Goal: Navigation & Orientation: Find specific page/section

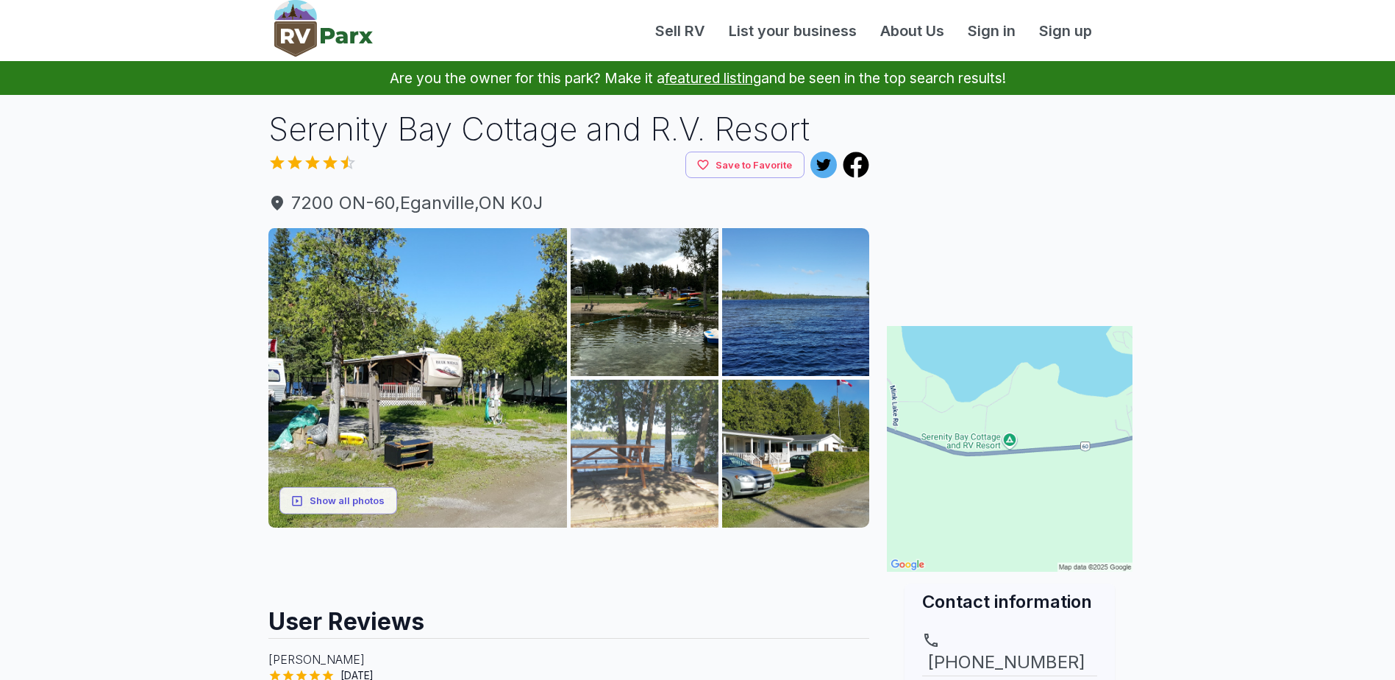
click at [638, 460] on img at bounding box center [645, 453] width 148 height 148
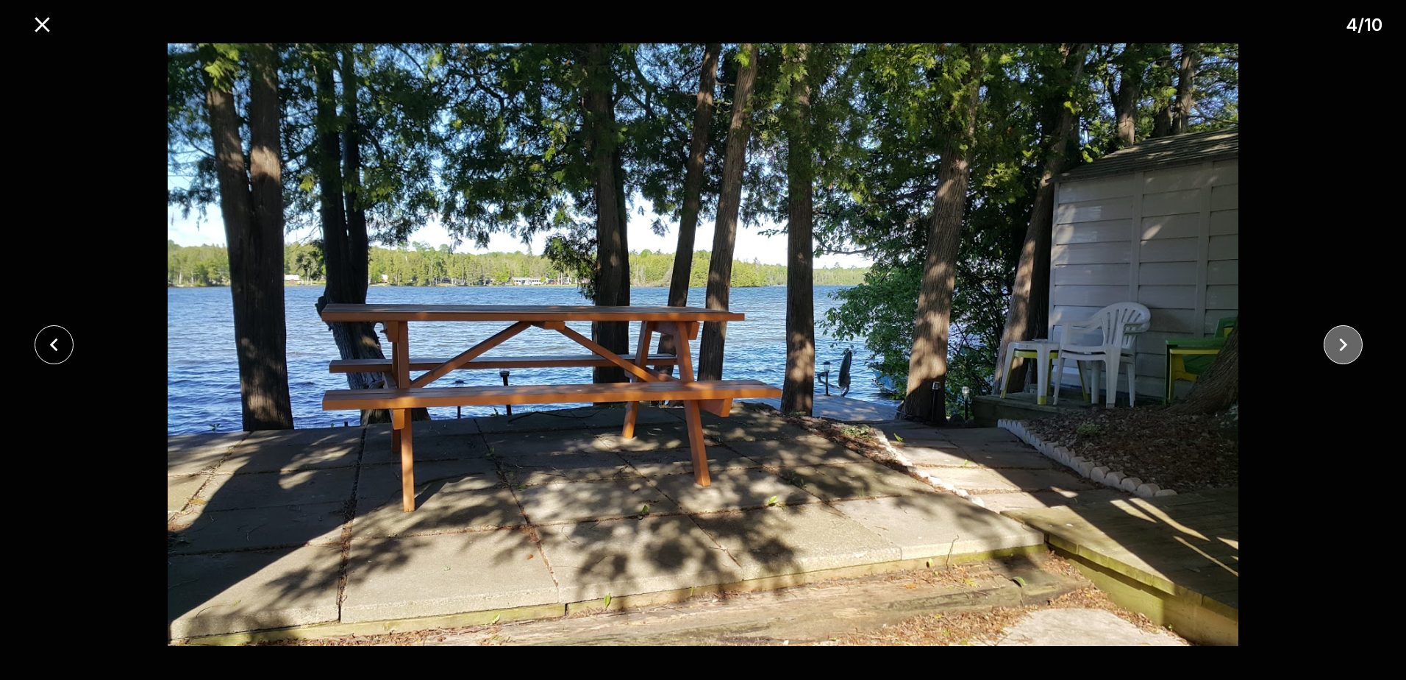
click at [1337, 339] on icon "close" at bounding box center [1343, 345] width 26 height 26
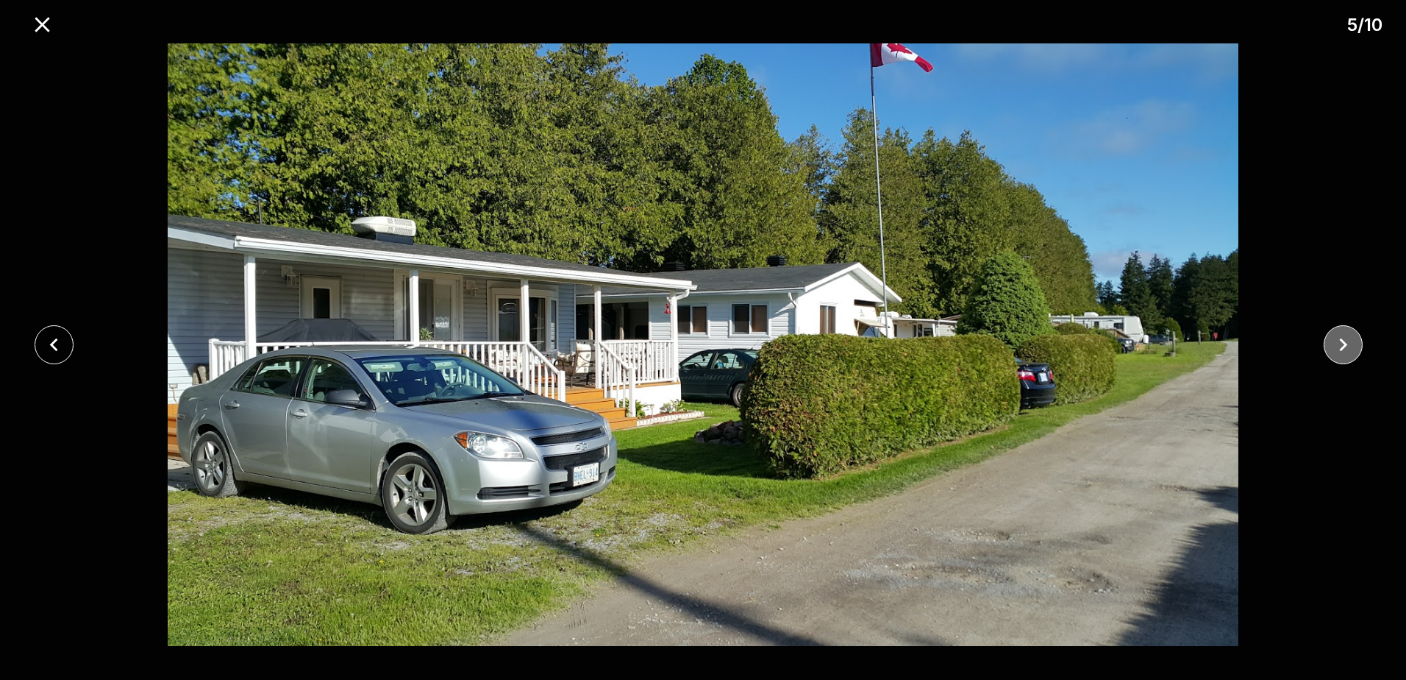
click at [1337, 339] on icon "close" at bounding box center [1343, 345] width 26 height 26
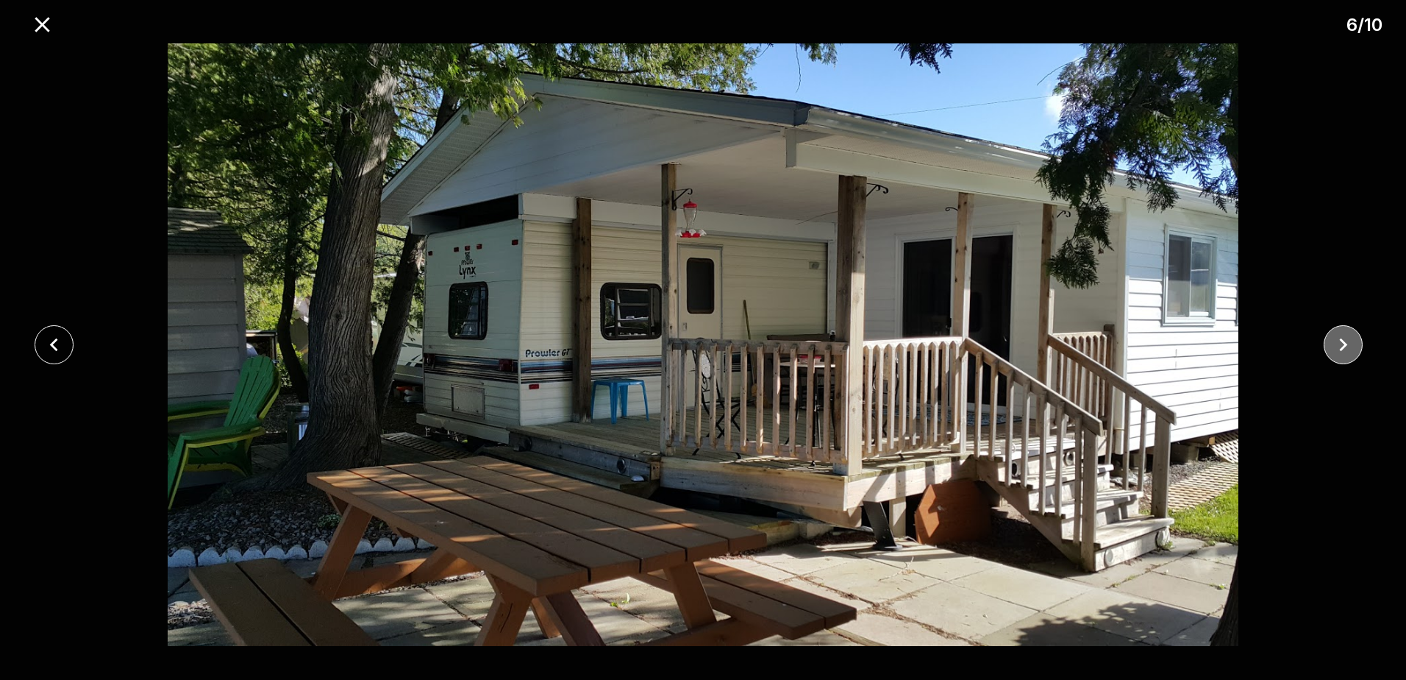
click at [1342, 344] on icon "close" at bounding box center [1343, 345] width 26 height 26
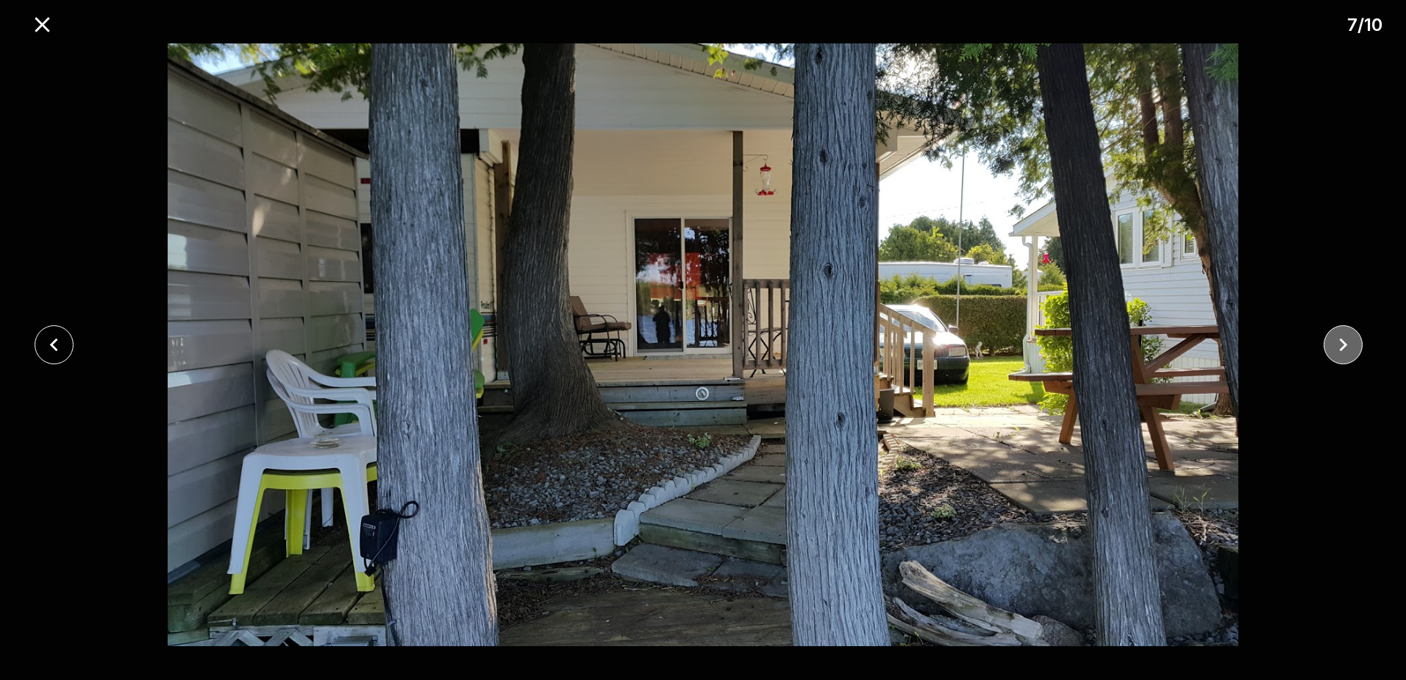
click at [1342, 344] on icon "close" at bounding box center [1343, 345] width 26 height 26
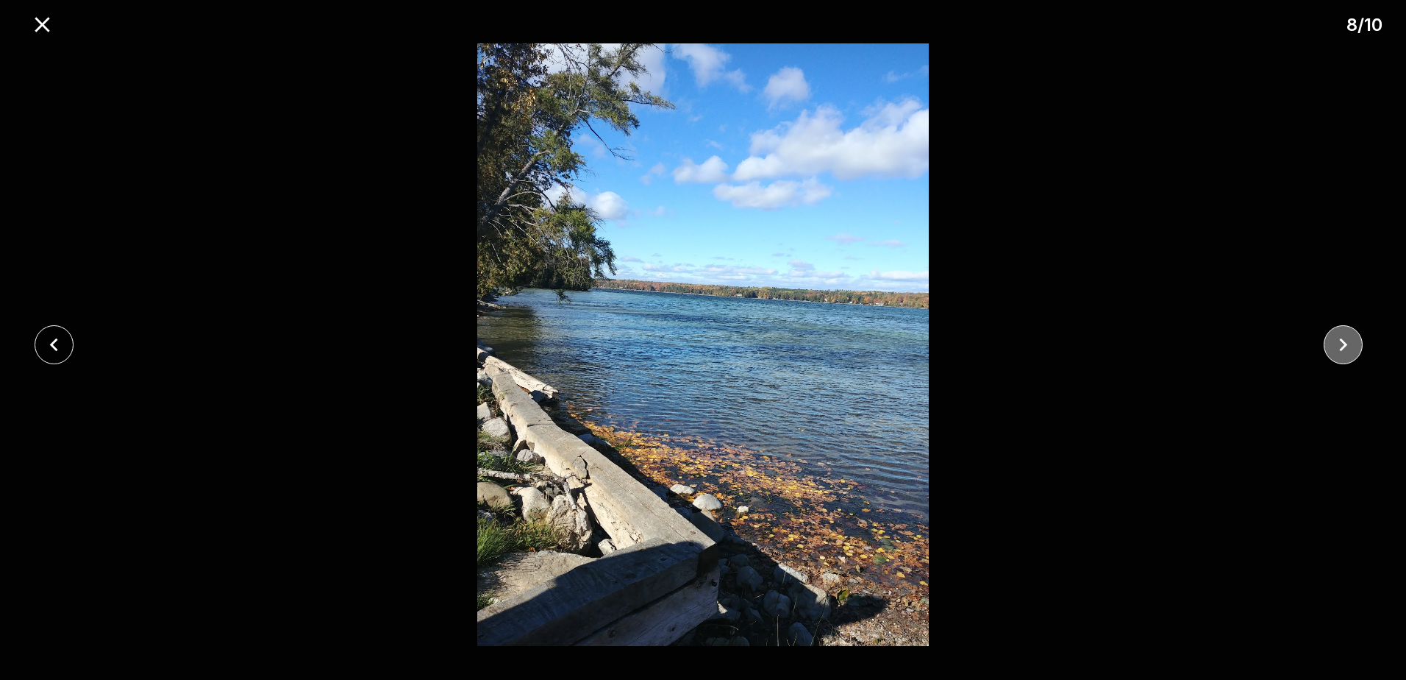
click at [1342, 344] on icon "close" at bounding box center [1343, 345] width 26 height 26
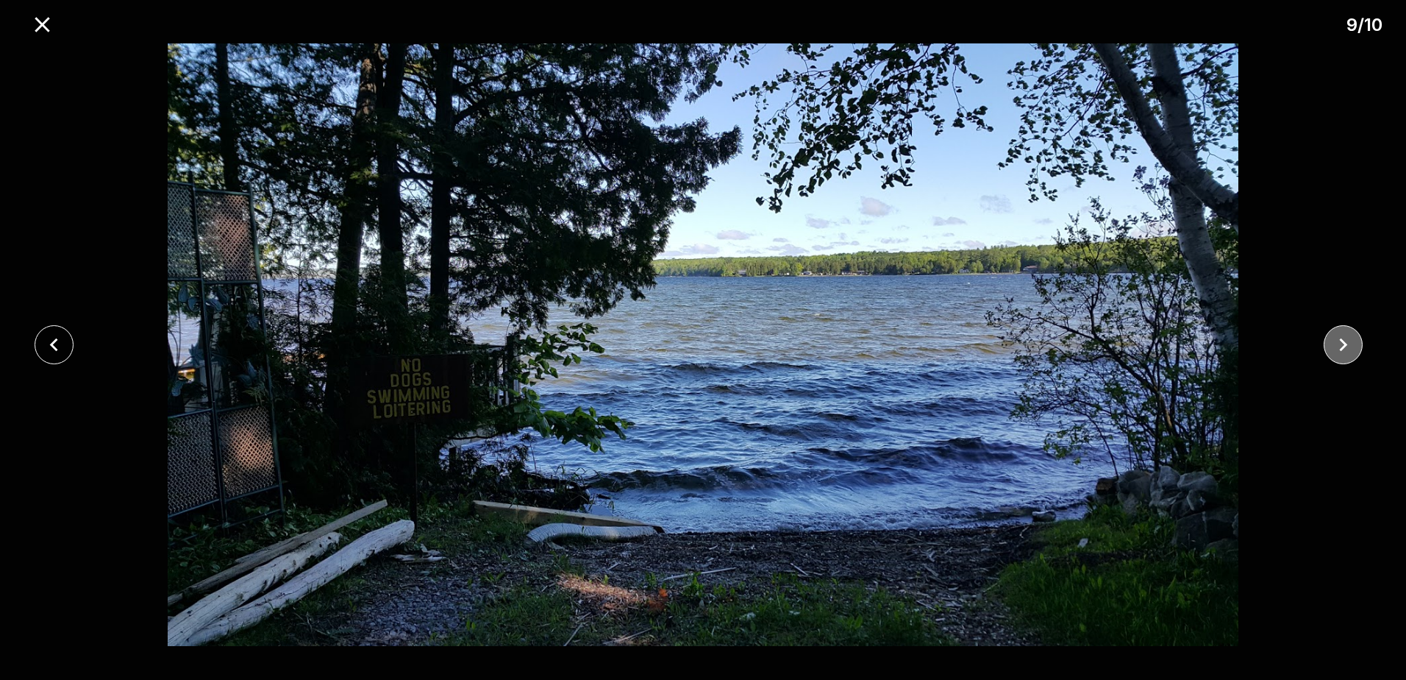
click at [1342, 344] on icon "close" at bounding box center [1343, 345] width 26 height 26
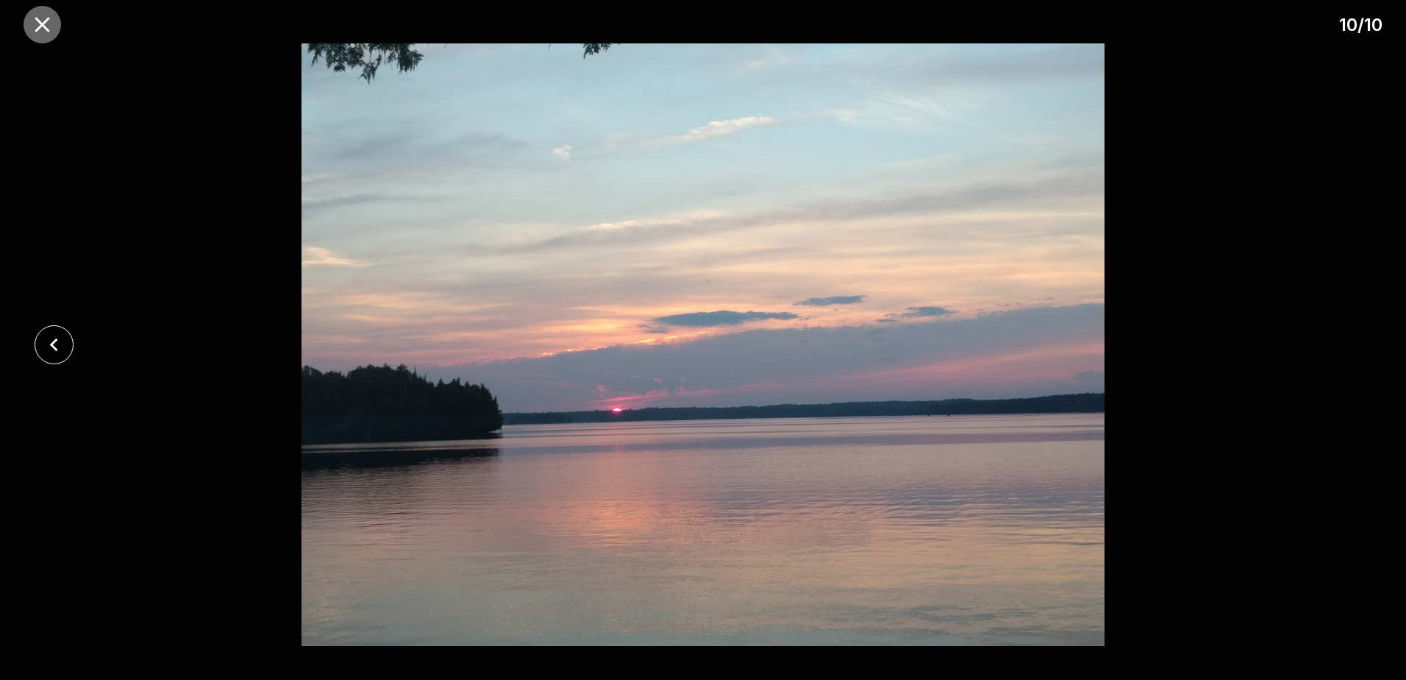
click at [38, 30] on icon "close" at bounding box center [42, 24] width 15 height 15
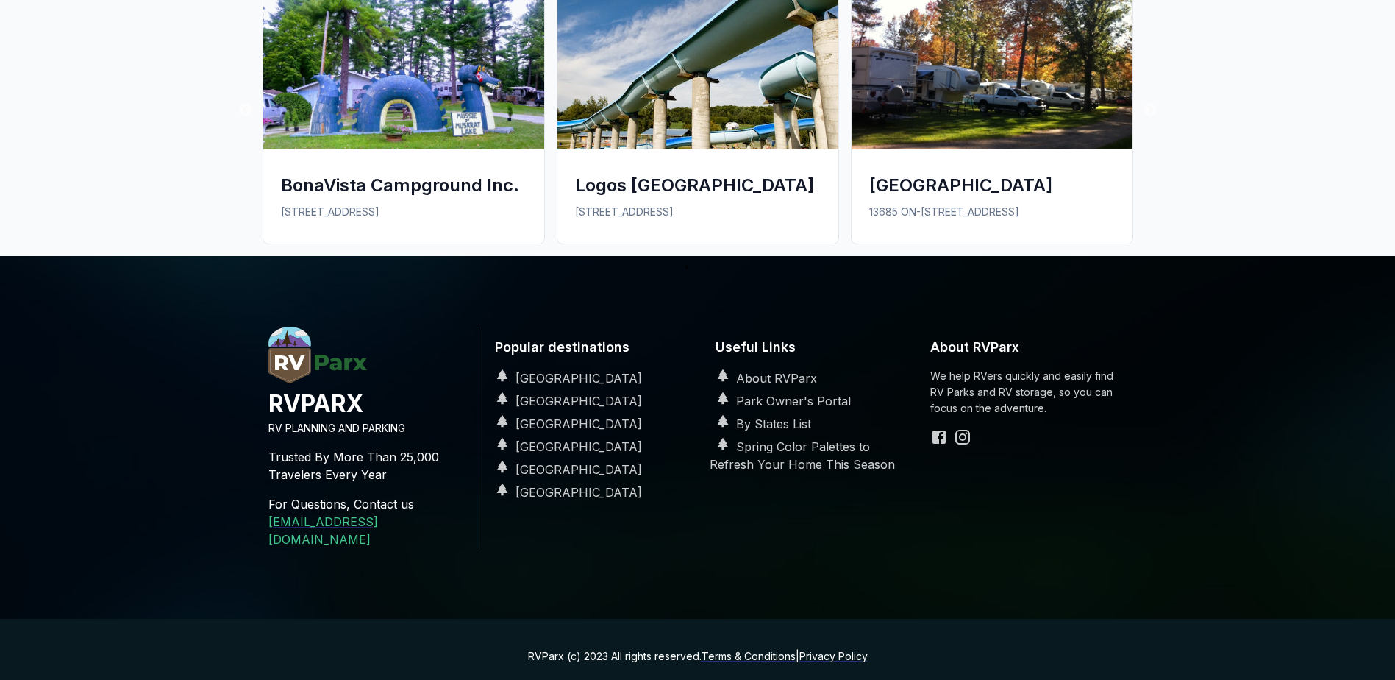
scroll to position [1286, 0]
